Goal: Task Accomplishment & Management: Use online tool/utility

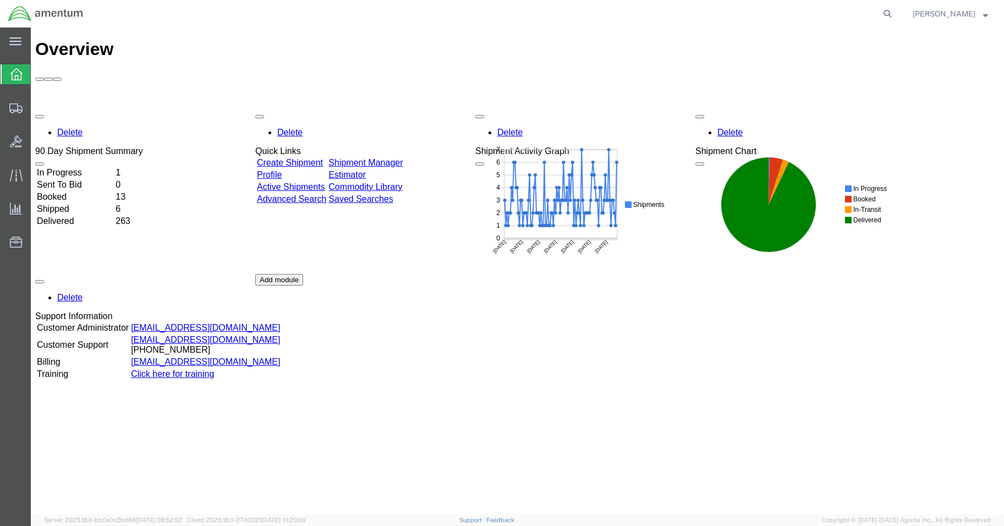
click at [69, 109] on div "Delete 90 Day Shipment Summary In Progress 1 Sent To Bid 0 Booked 13 Shipped 6 …" at bounding box center [517, 274] width 964 height 330
click at [88, 167] on td "In Progress" at bounding box center [75, 172] width 78 height 11
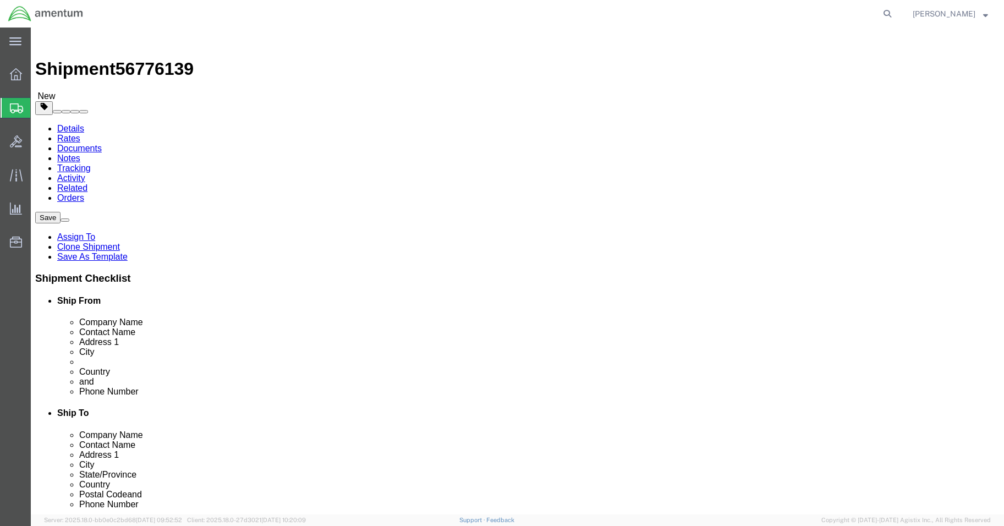
select select "42677"
select select
click input "text"
type input "MARC LACOURLY"
click div "Ship To Location Location My Profile Location 1002-4122-6 1006-5256-0 1026-8910…"
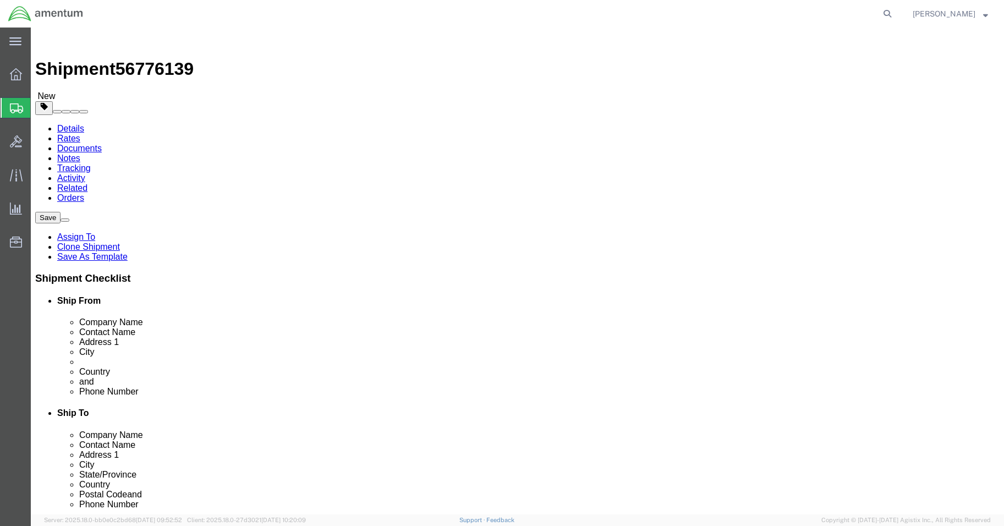
click input ","
click div
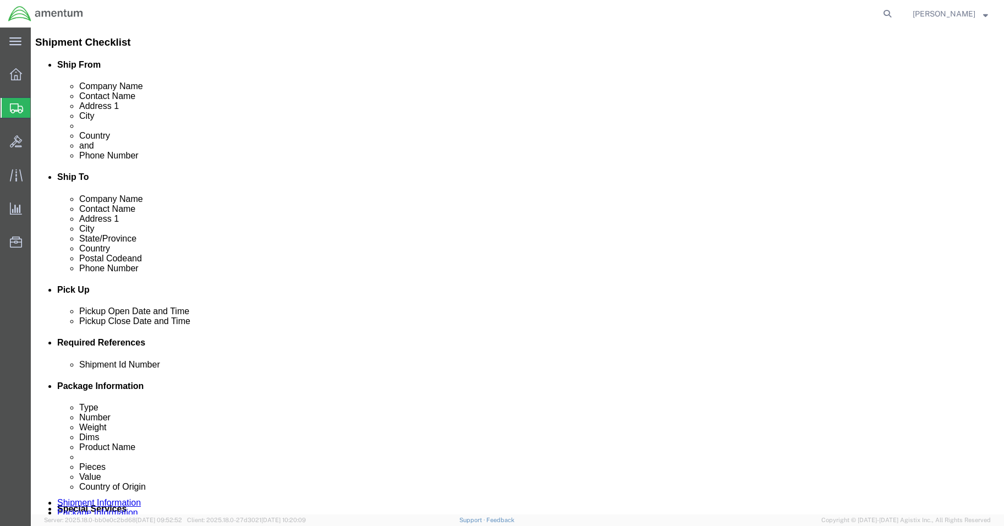
scroll to position [440, 0]
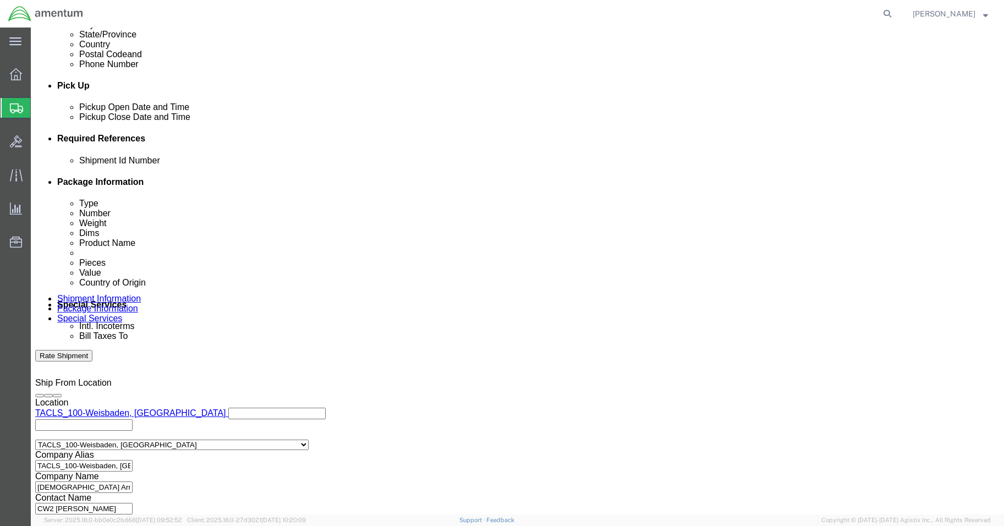
type input "770-632-1851"
click button "Rate Shipment"
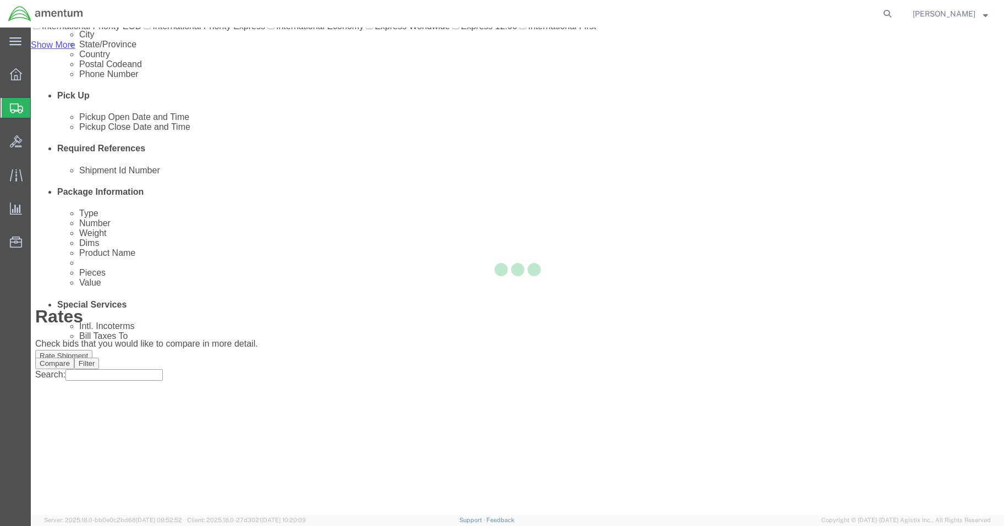
scroll to position [0, 0]
